Goal: Task Accomplishment & Management: Manage account settings

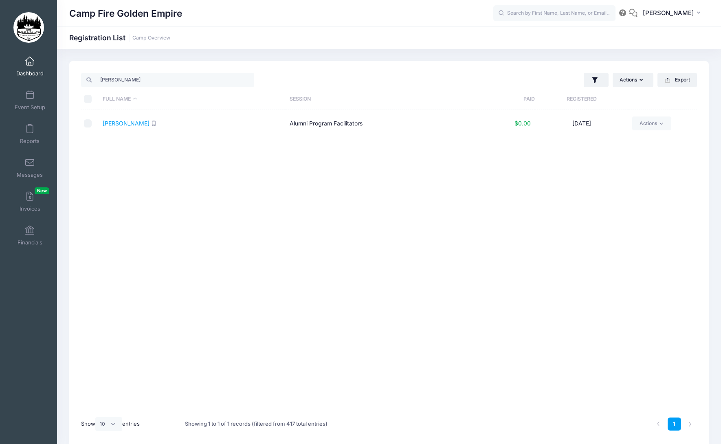
select select "10"
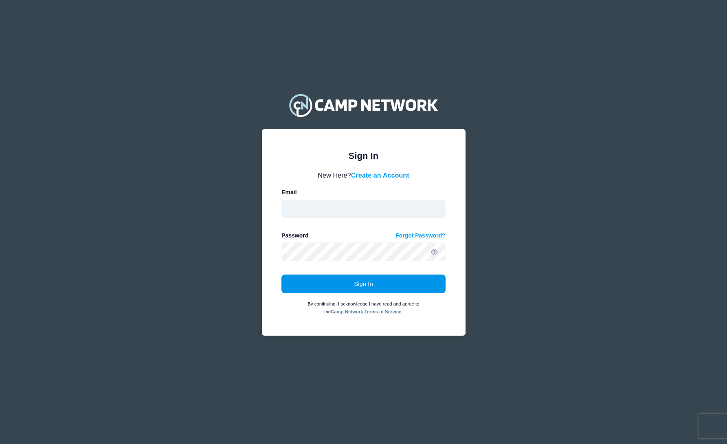
type input "kat@campfiregoldenempire.org"
click at [353, 283] on button "Sign In" at bounding box center [363, 284] width 164 height 19
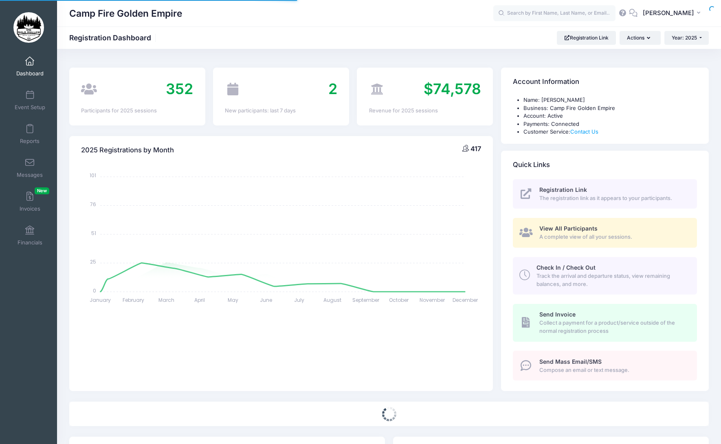
select select
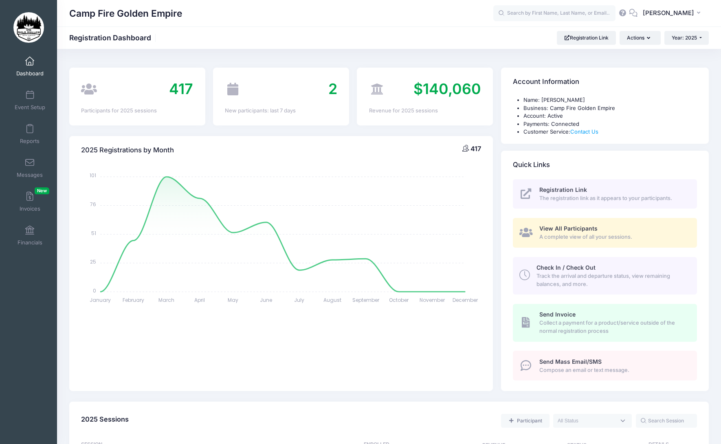
click at [575, 229] on span "View All Participants" at bounding box center [568, 228] width 58 height 7
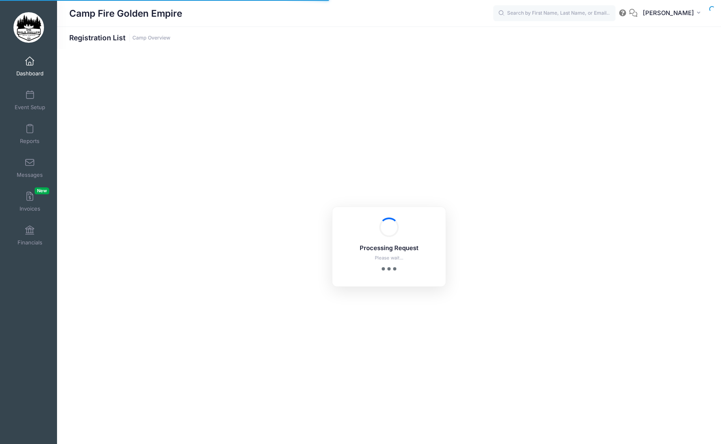
select select "10"
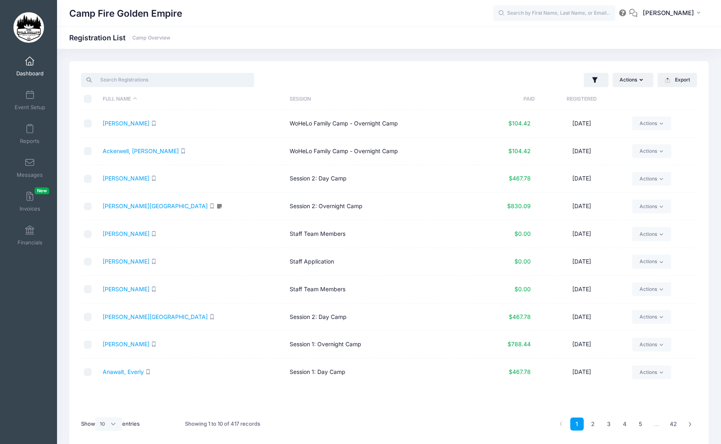
click at [155, 82] on input "search" at bounding box center [167, 80] width 173 height 14
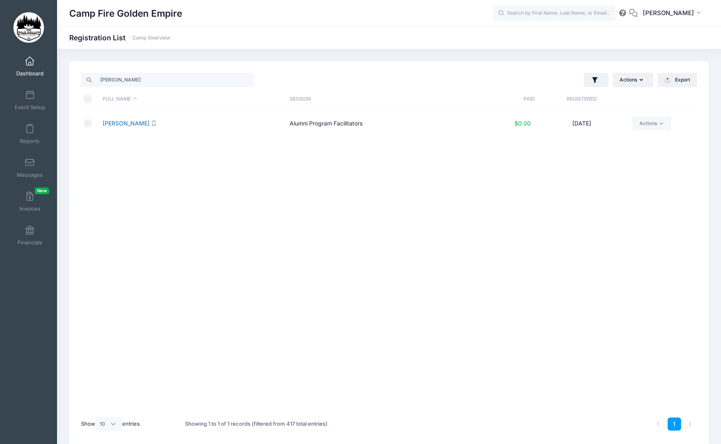
click at [138, 124] on link "Buccholz, Carol" at bounding box center [126, 123] width 47 height 7
drag, startPoint x: 116, startPoint y: 79, endPoint x: 92, endPoint y: 78, distance: 23.6
click at [92, 78] on input "carol" at bounding box center [167, 80] width 173 height 14
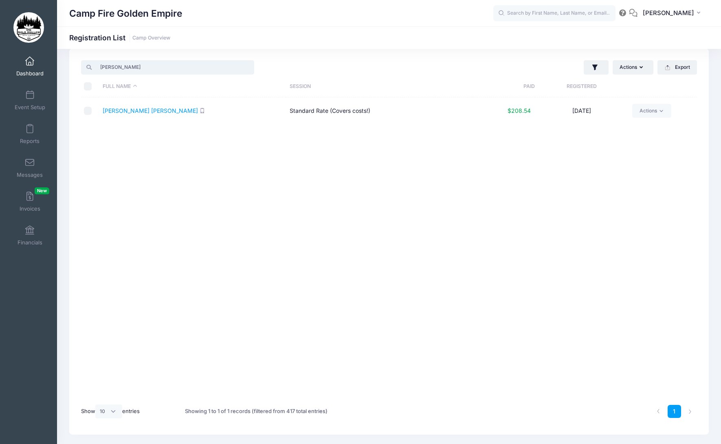
scroll to position [34, 0]
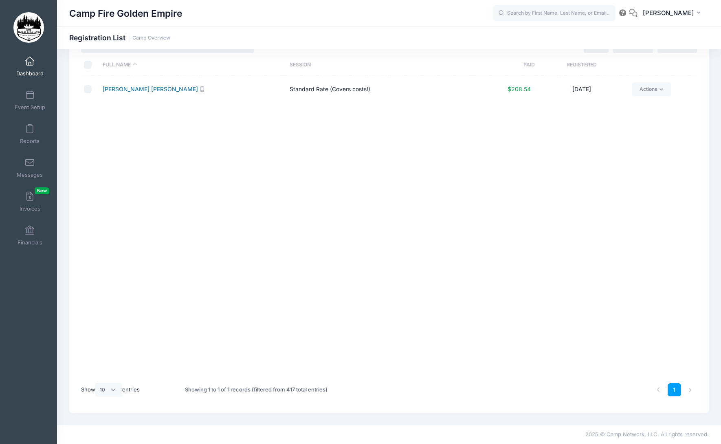
type input "kathy"
click at [146, 90] on link "Perkins Haas, Kathy" at bounding box center [150, 89] width 95 height 7
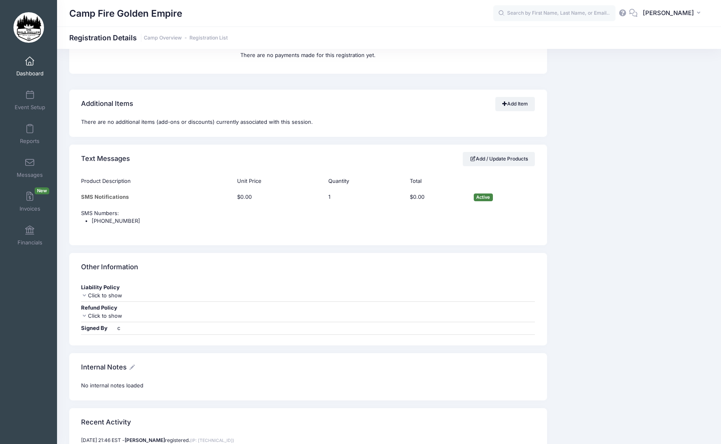
scroll to position [733, 0]
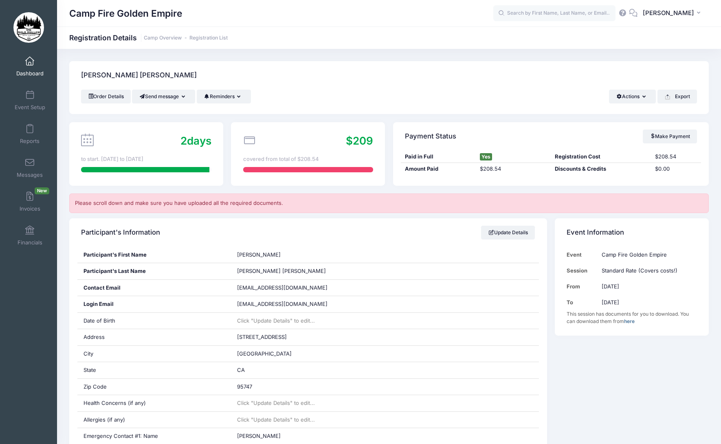
click at [30, 63] on span at bounding box center [30, 61] width 0 height 9
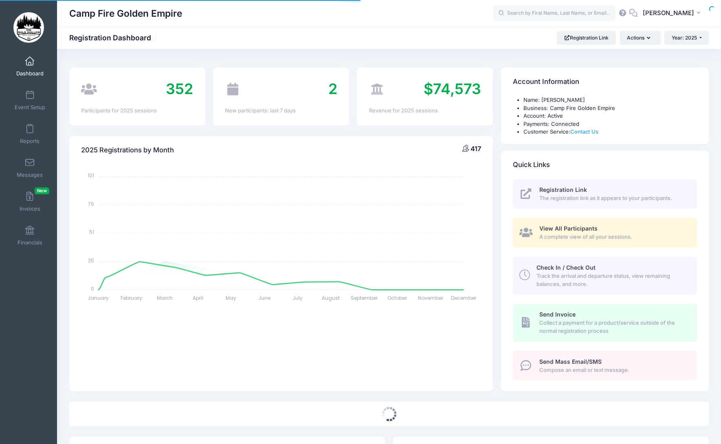
select select
